Goal: Transaction & Acquisition: Purchase product/service

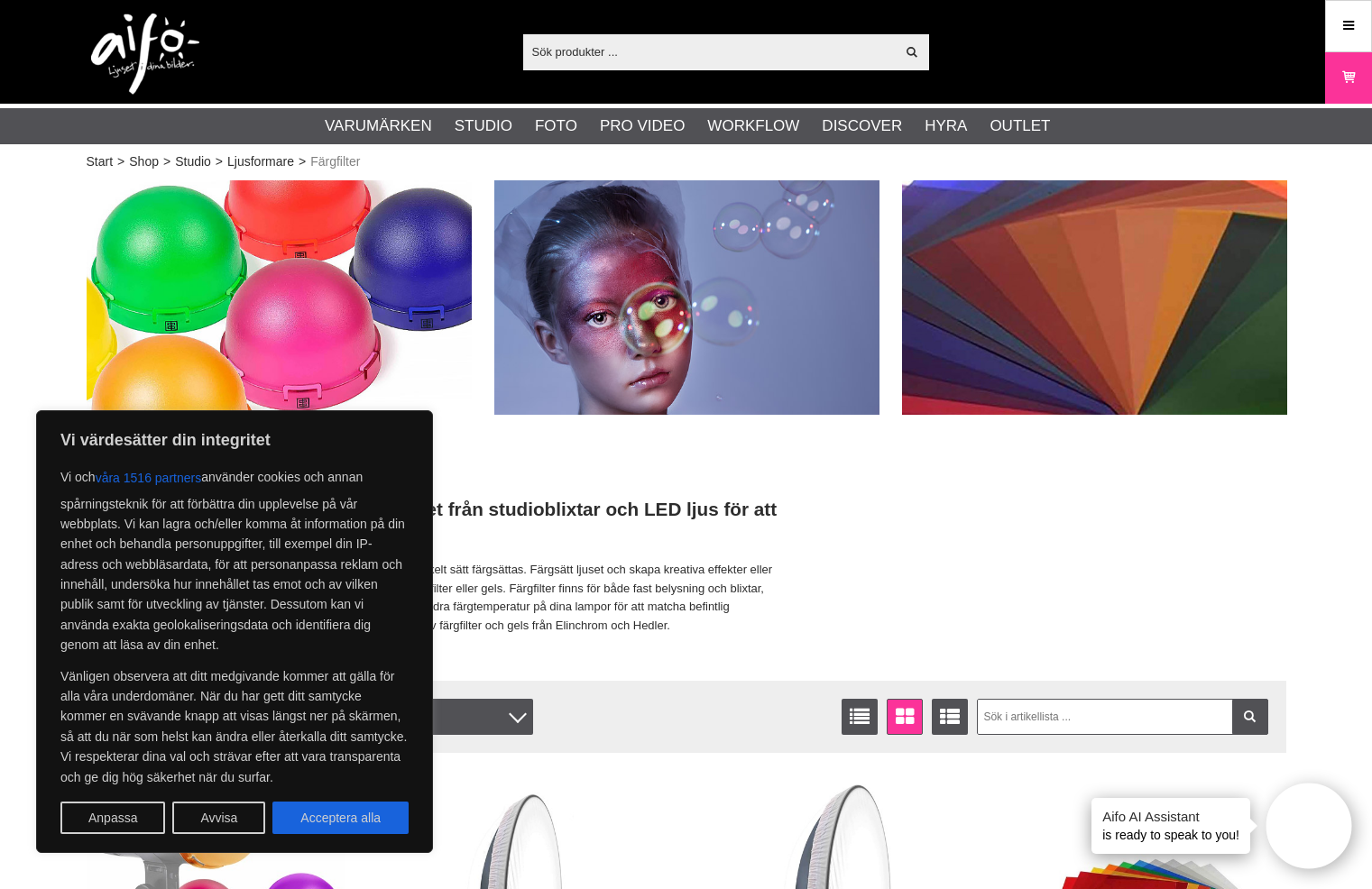
click at [688, 631] on p "Med gelatinfilter på ljuskällan kan hela eller delar av motivet på enkelt sätt …" at bounding box center [433, 598] width 693 height 75
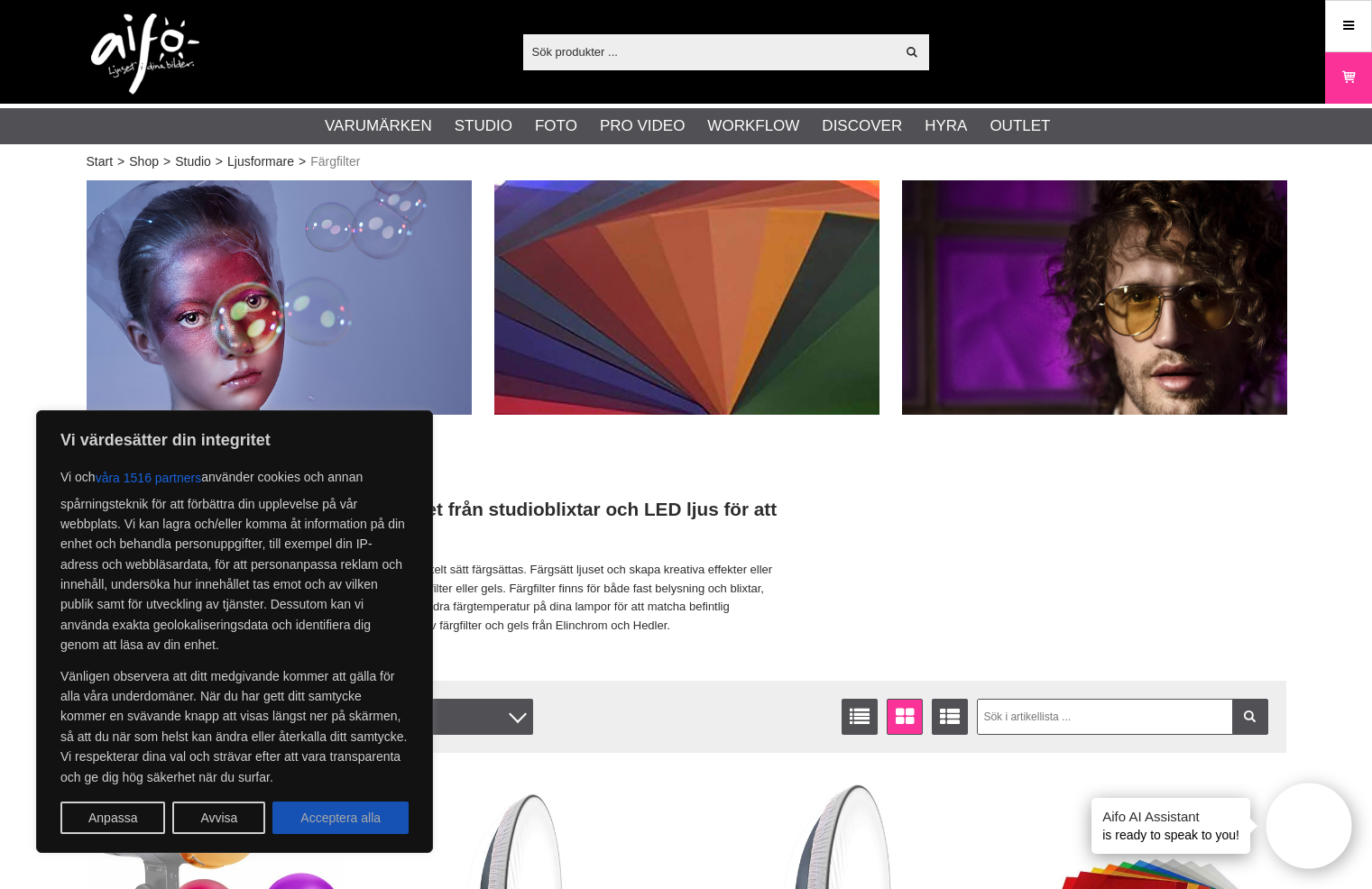
click at [371, 820] on button "Acceptera alla" at bounding box center [341, 818] width 136 height 33
checkbox input "true"
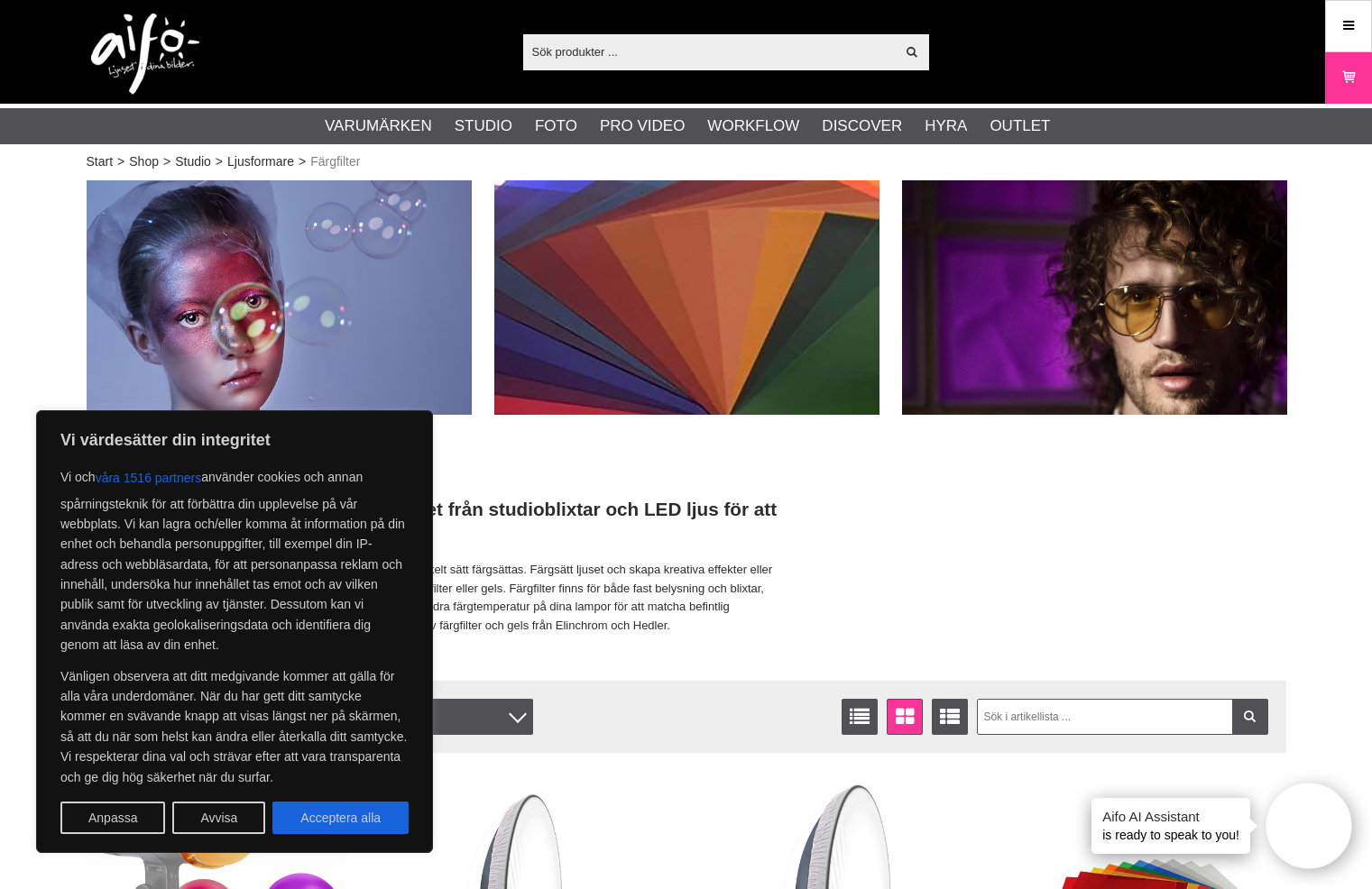
checkbox input "true"
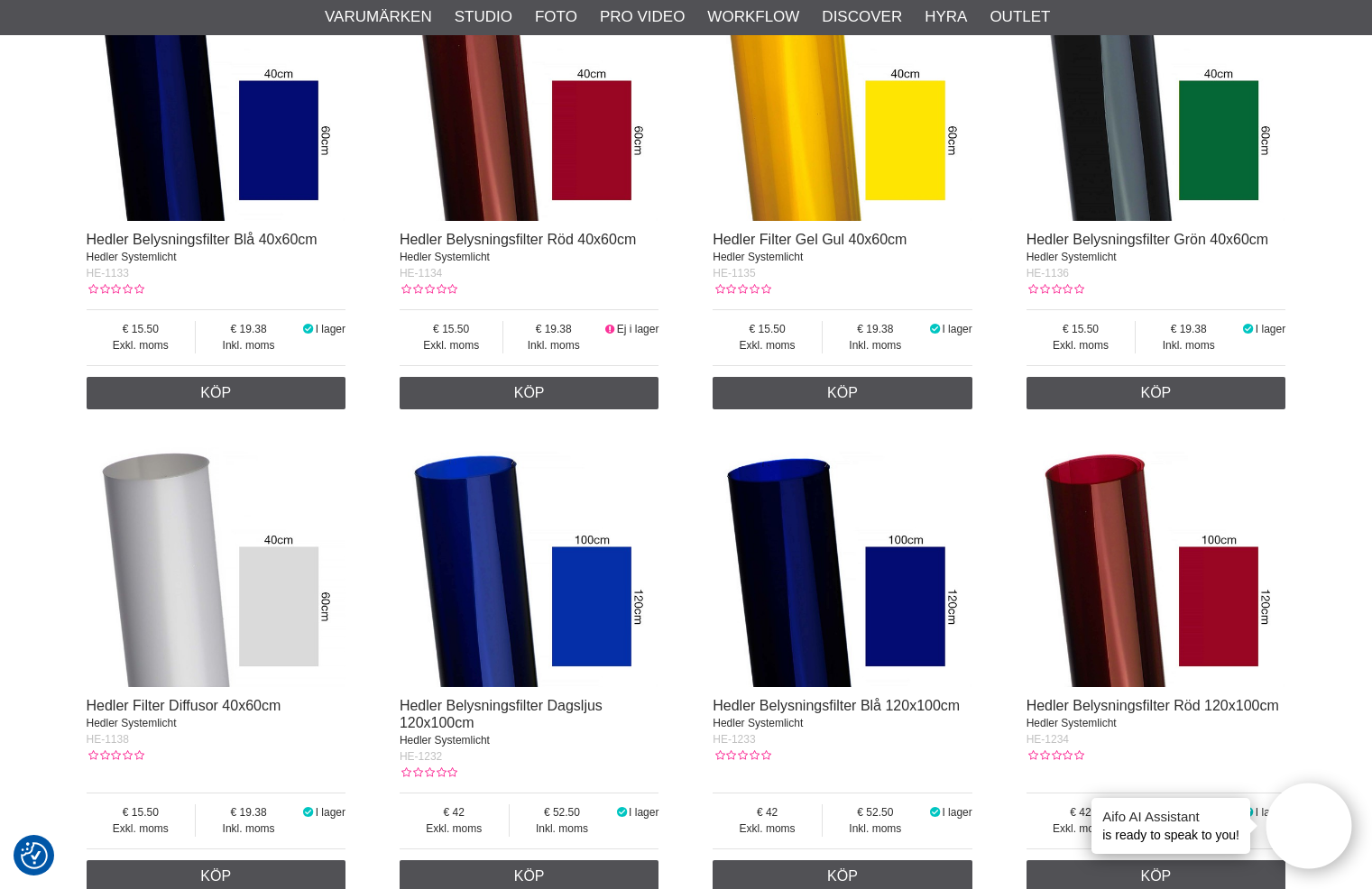
scroll to position [1804, 0]
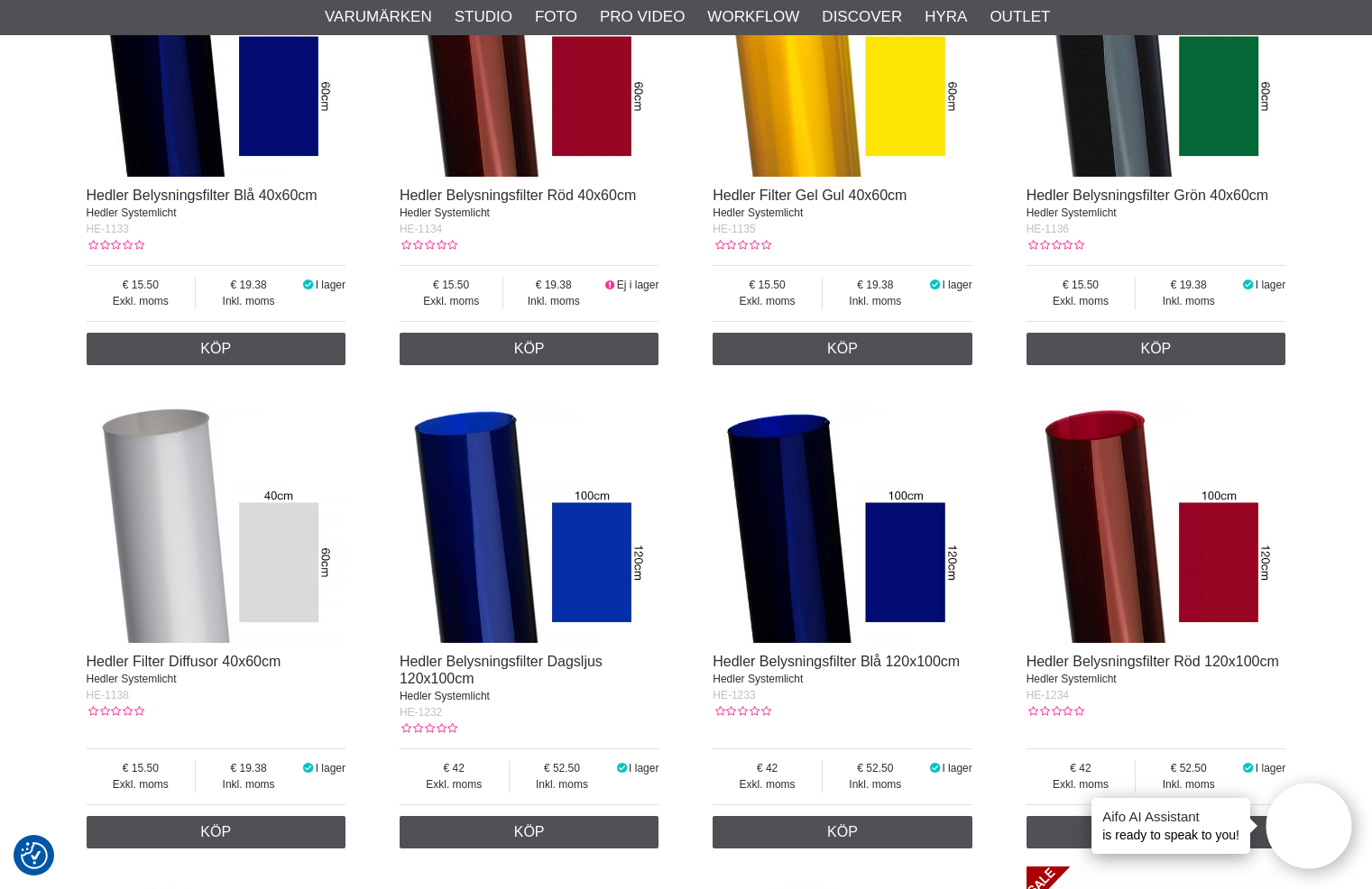
drag, startPoint x: 507, startPoint y: 0, endPoint x: 702, endPoint y: 167, distance: 256.7
click at [702, 167] on div "Elinchrom OCF Gel Dome Kit Lighting Filters EL-25112 Exkl. moms 68 Inkl. moms 8…" at bounding box center [686, 140] width 1200 height 2366
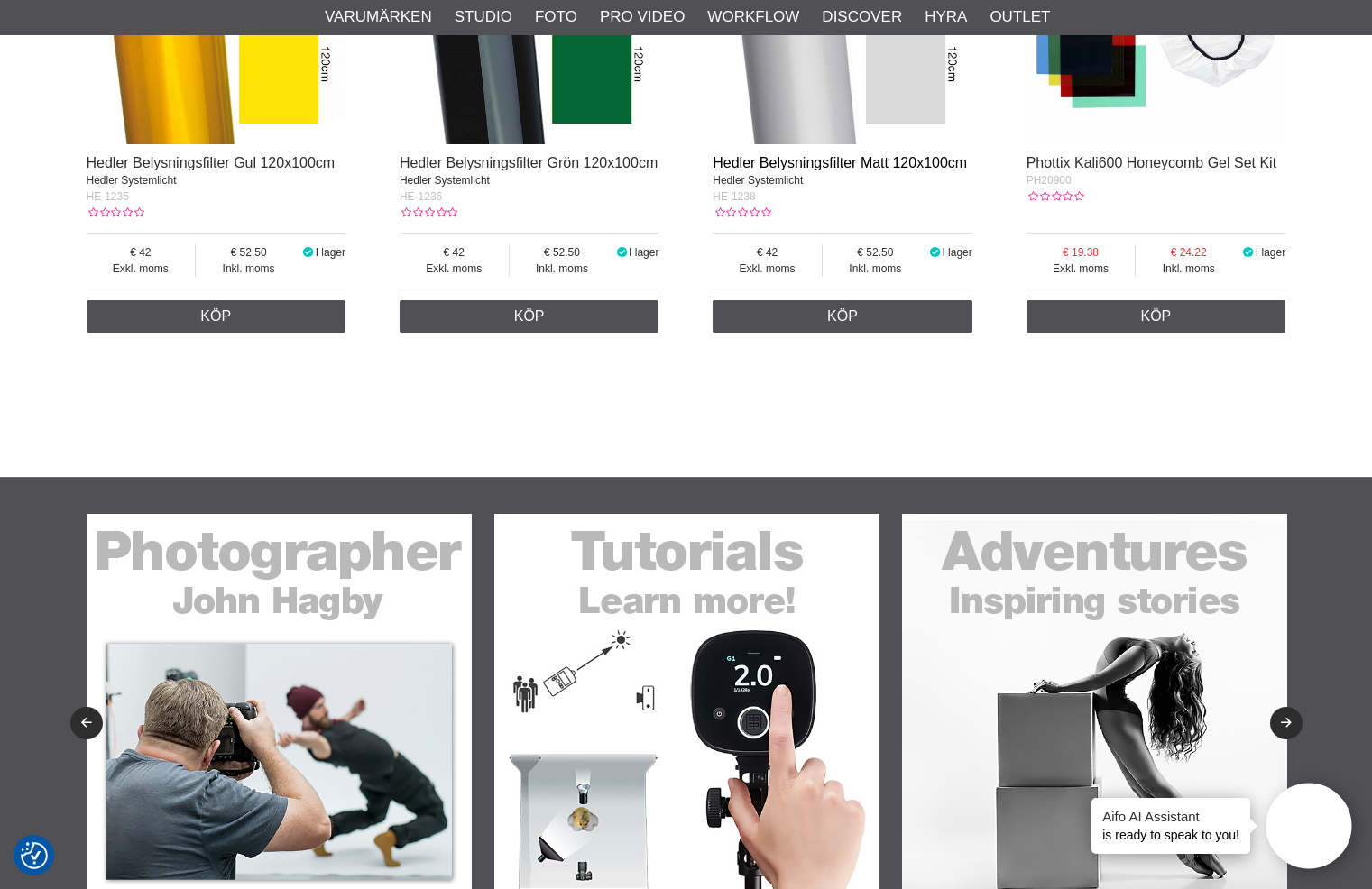
scroll to position [3066, 0]
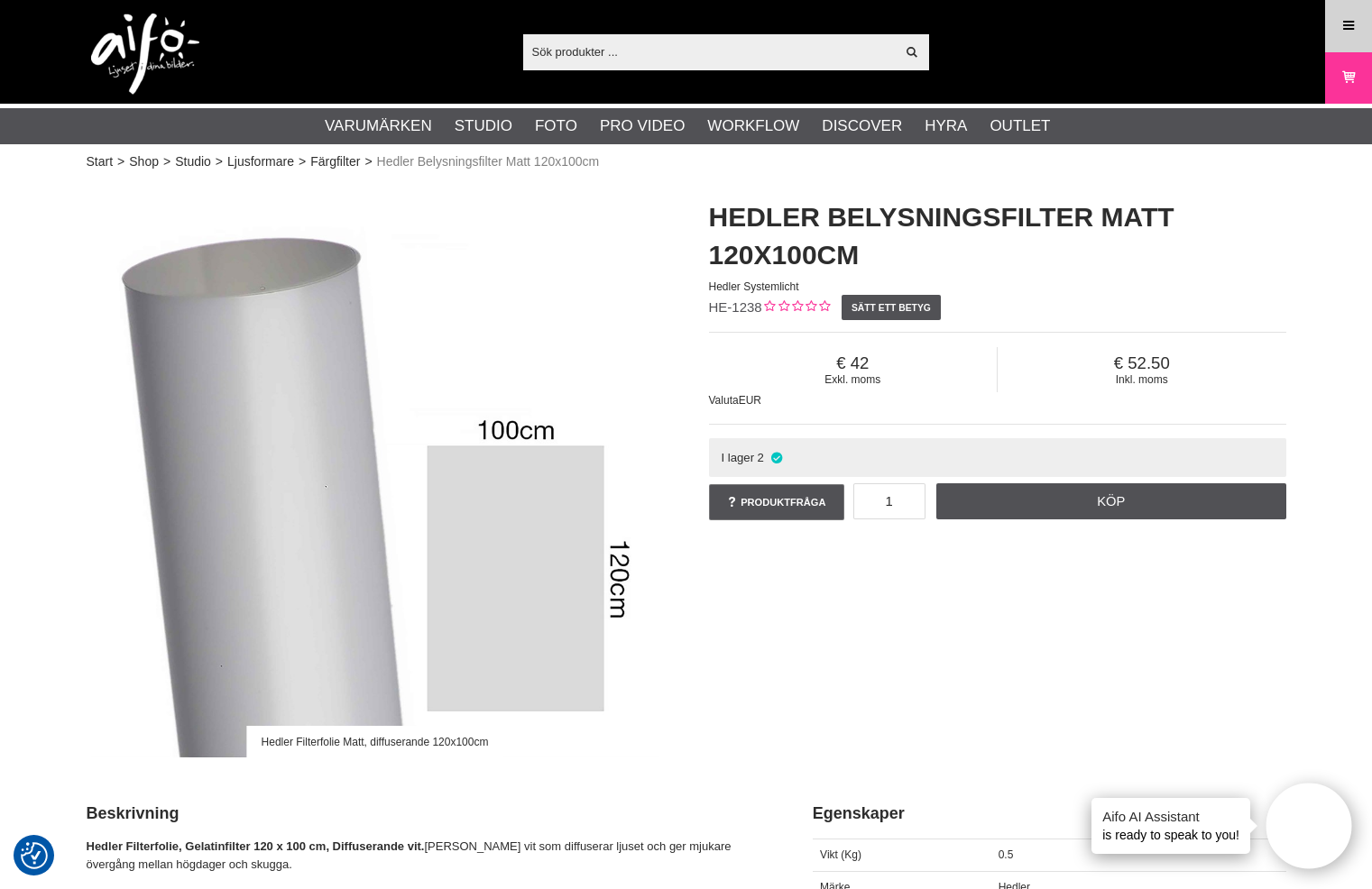
click at [1355, 25] on icon at bounding box center [1349, 26] width 16 height 20
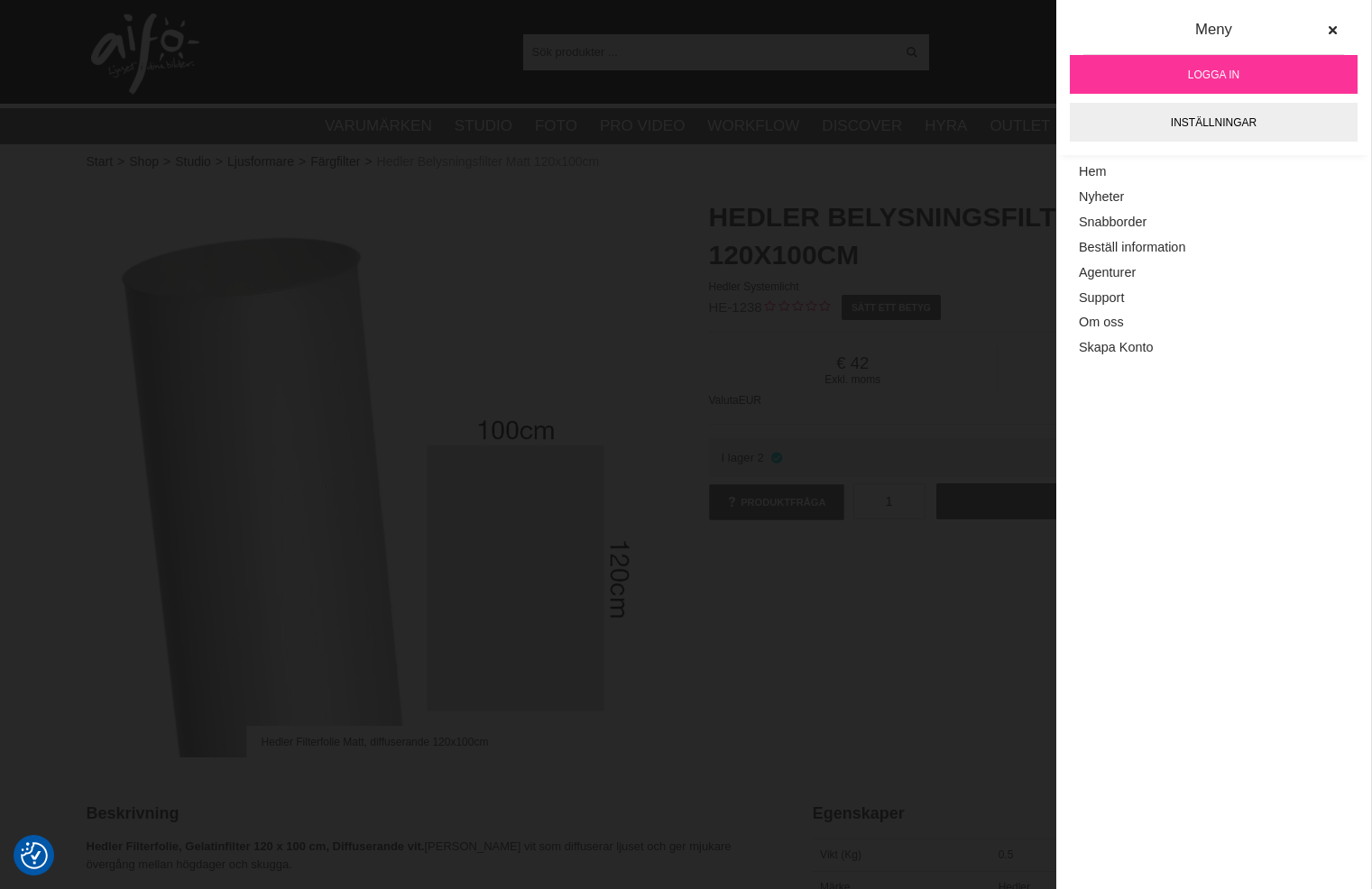
click at [517, 293] on img at bounding box center [376, 469] width 578 height 578
click at [1329, 25] on icon at bounding box center [1333, 31] width 13 height 13
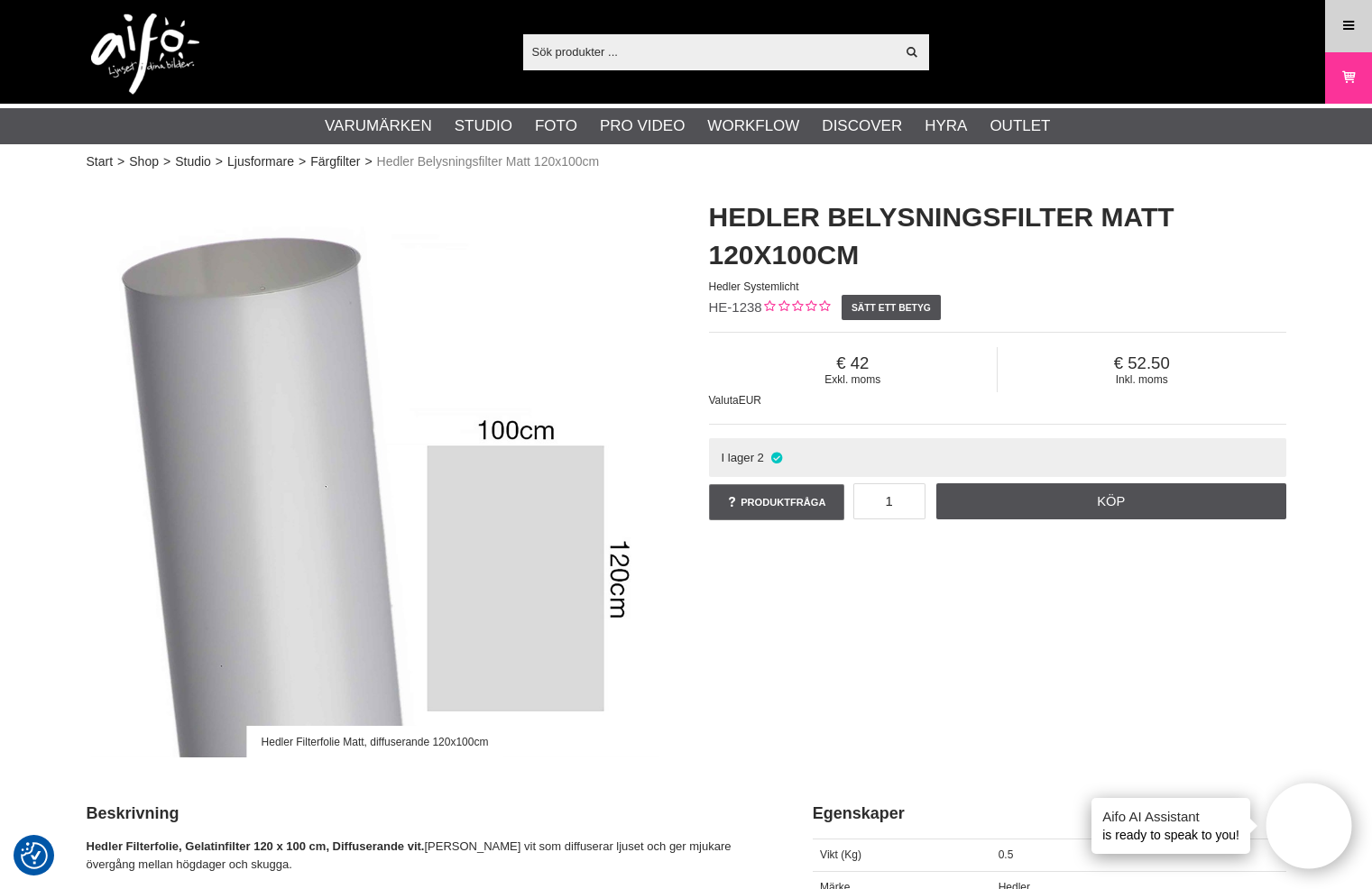
click at [1343, 24] on icon at bounding box center [1349, 26] width 16 height 20
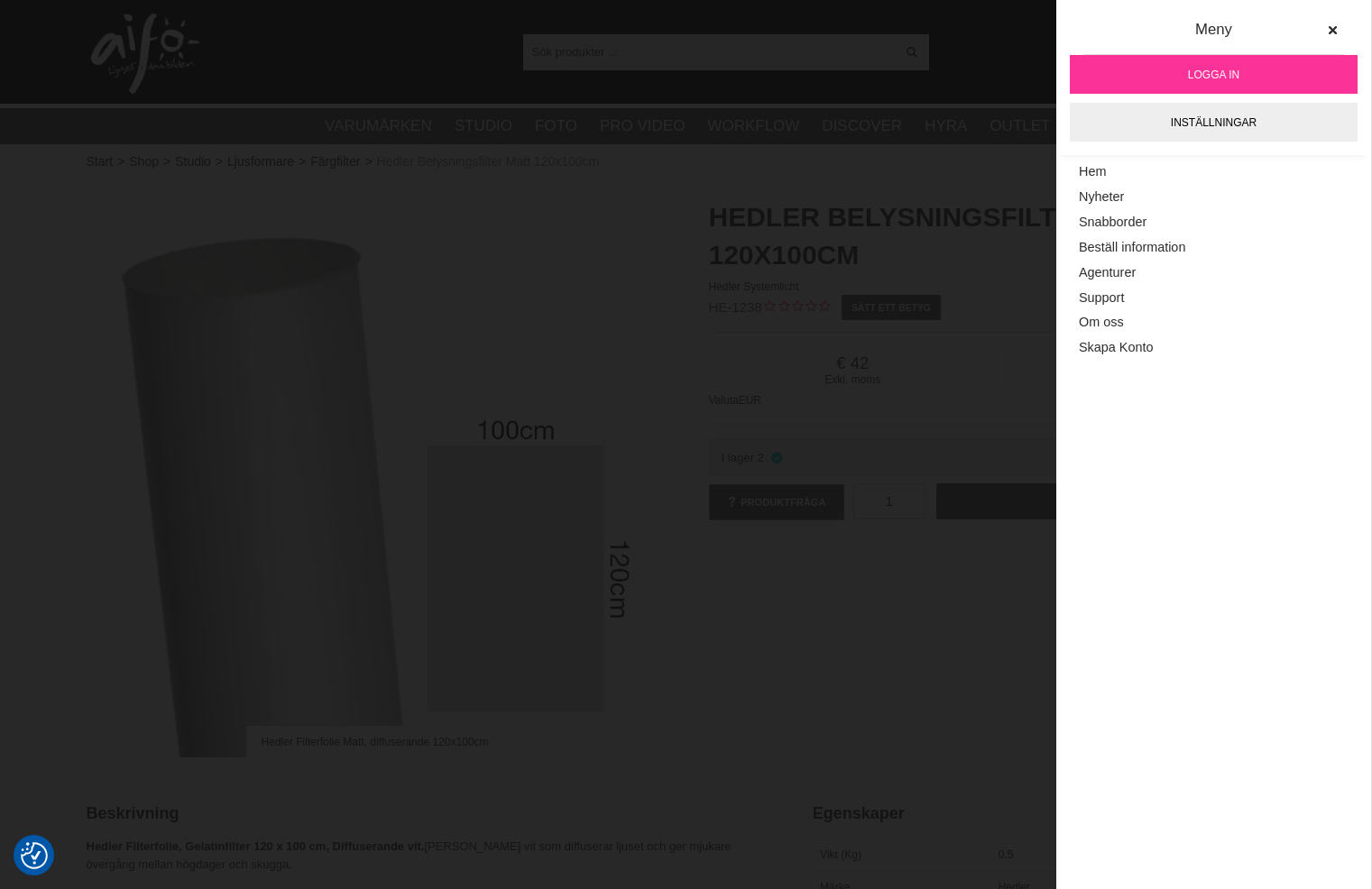
click at [1214, 74] on span "Logga in" at bounding box center [1214, 75] width 52 height 16
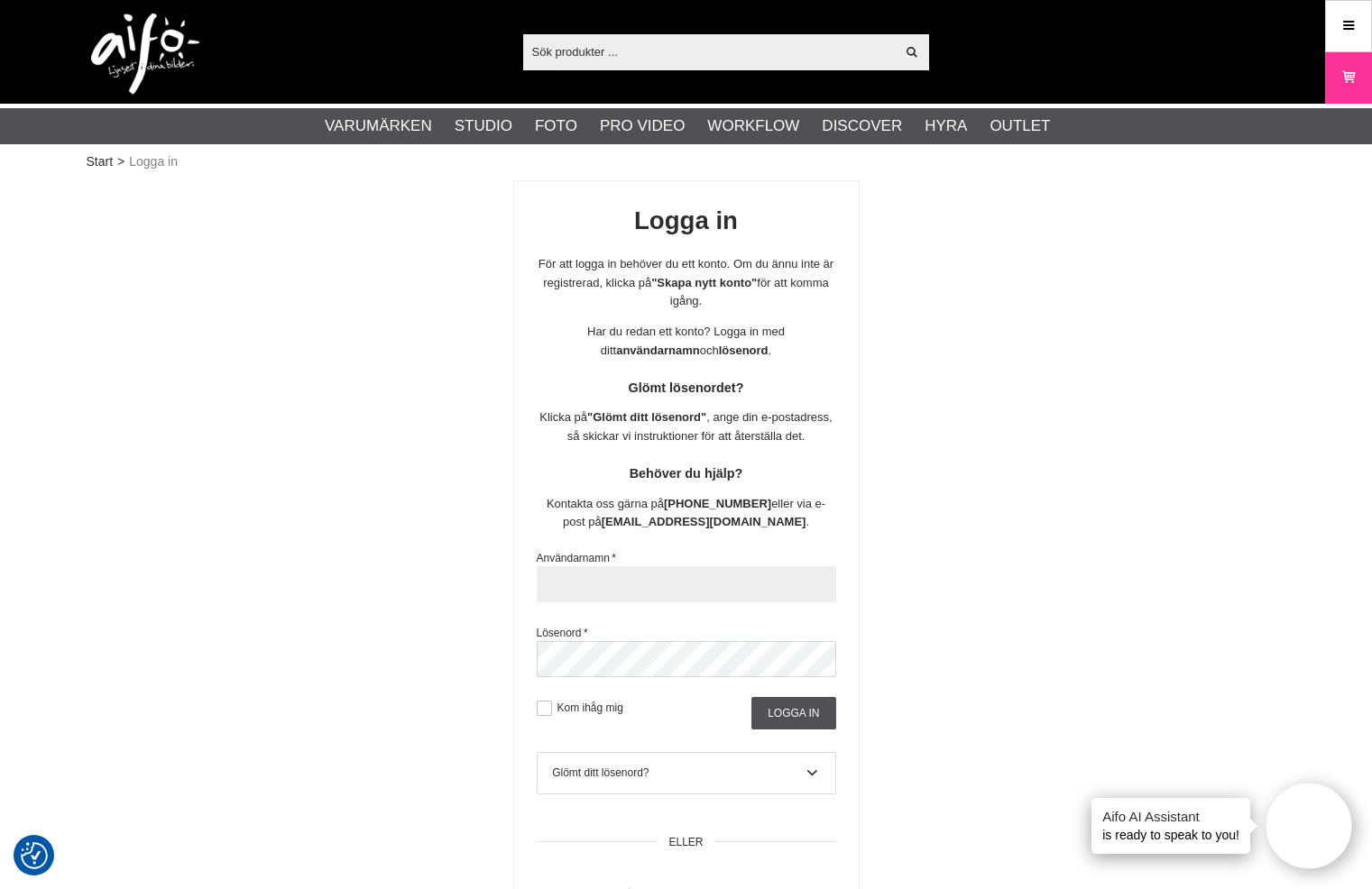
click at [636, 600] on input "text" at bounding box center [686, 585] width 300 height 36
paste input "sajber"
type input "sajber"
click at [545, 716] on button at bounding box center [544, 708] width 15 height 15
click at [782, 730] on input "Logga in" at bounding box center [793, 713] width 84 height 33
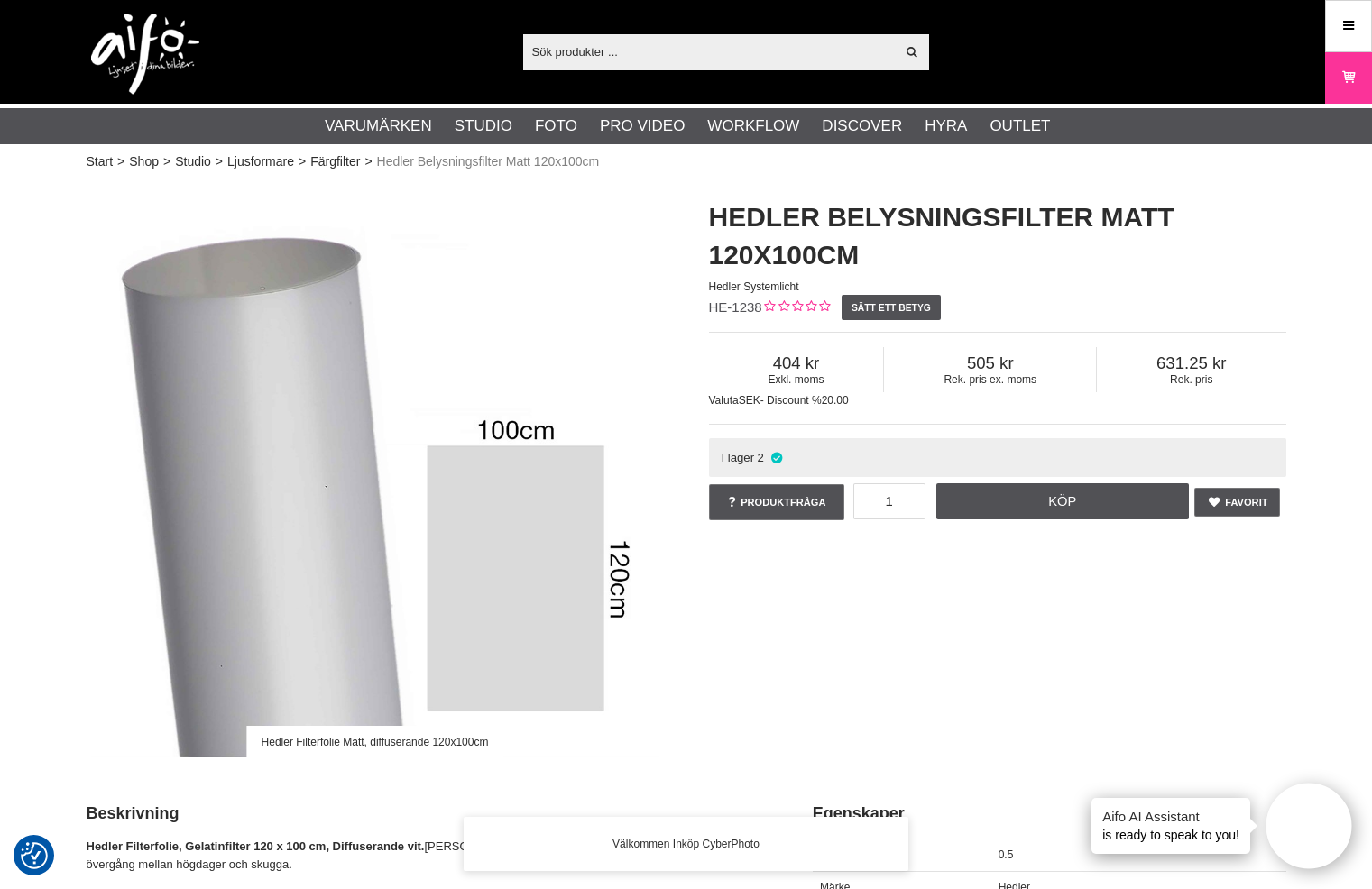
click at [1013, 641] on div "Hedler Filterfolie Matt, diffuserande 120x100cm Hedler Belysningsfilter Matt 12…" at bounding box center [686, 471] width 1245 height 582
click at [870, 631] on div "Hedler Filterfolie Matt, diffuserande 120x100cm Hedler Belysningsfilter Matt 12…" at bounding box center [686, 471] width 1245 height 582
click at [1276, 238] on h1 "Hedler Belysningsfilter Matt 120x100cm" at bounding box center [998, 236] width 578 height 76
click at [1054, 34] on div "Visa alla Artiklar Kategorier av artiklar Din sökning på gav inga träffar. Var …" at bounding box center [686, 52] width 1227 height 104
click at [817, 655] on div "Hedler Filterfolie Matt, diffuserande 120x100cm Hedler Belysningsfilter Matt 12…" at bounding box center [686, 471] width 1245 height 582
